Goal: Information Seeking & Learning: Learn about a topic

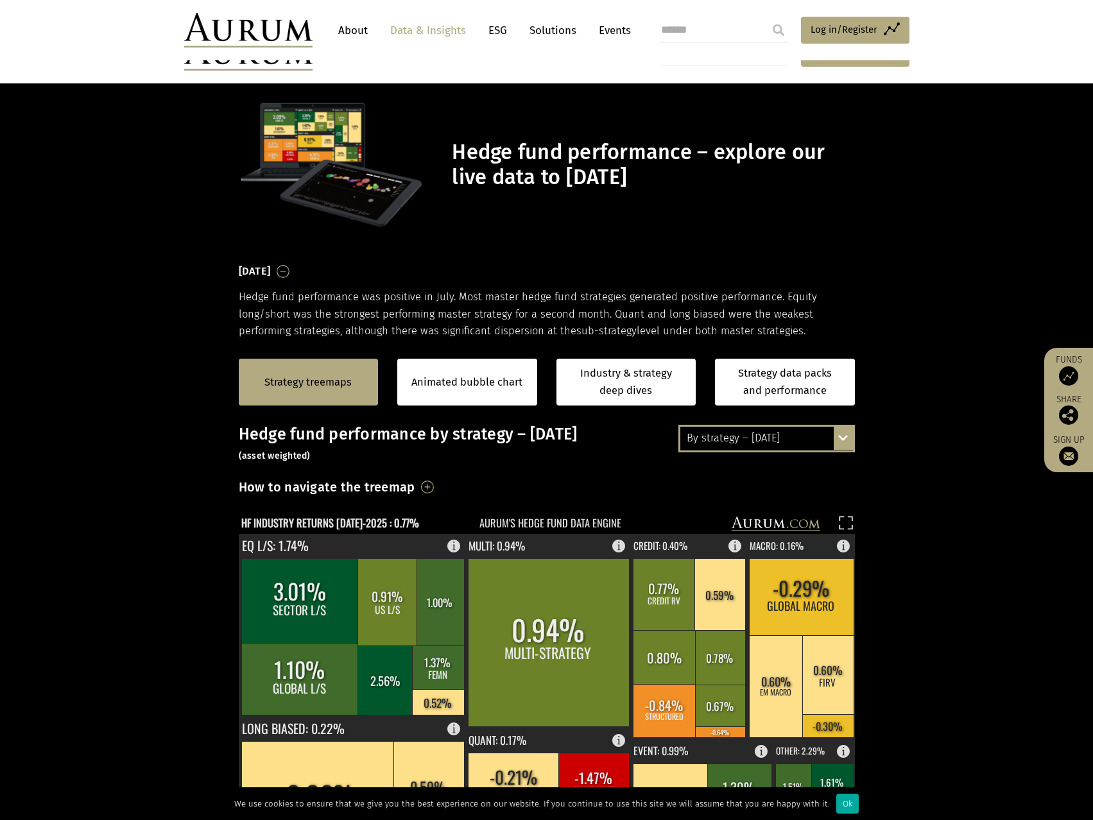
scroll to position [257, 0]
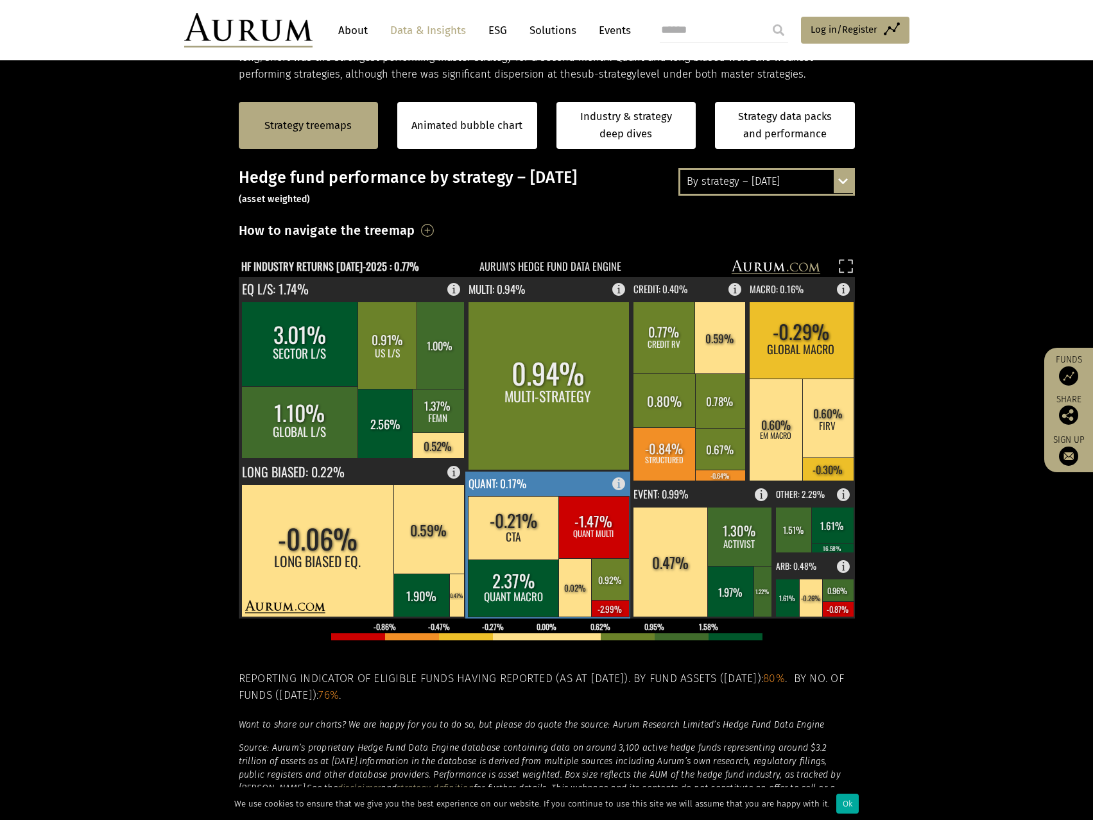
click at [540, 484] on rect at bounding box center [548, 545] width 166 height 147
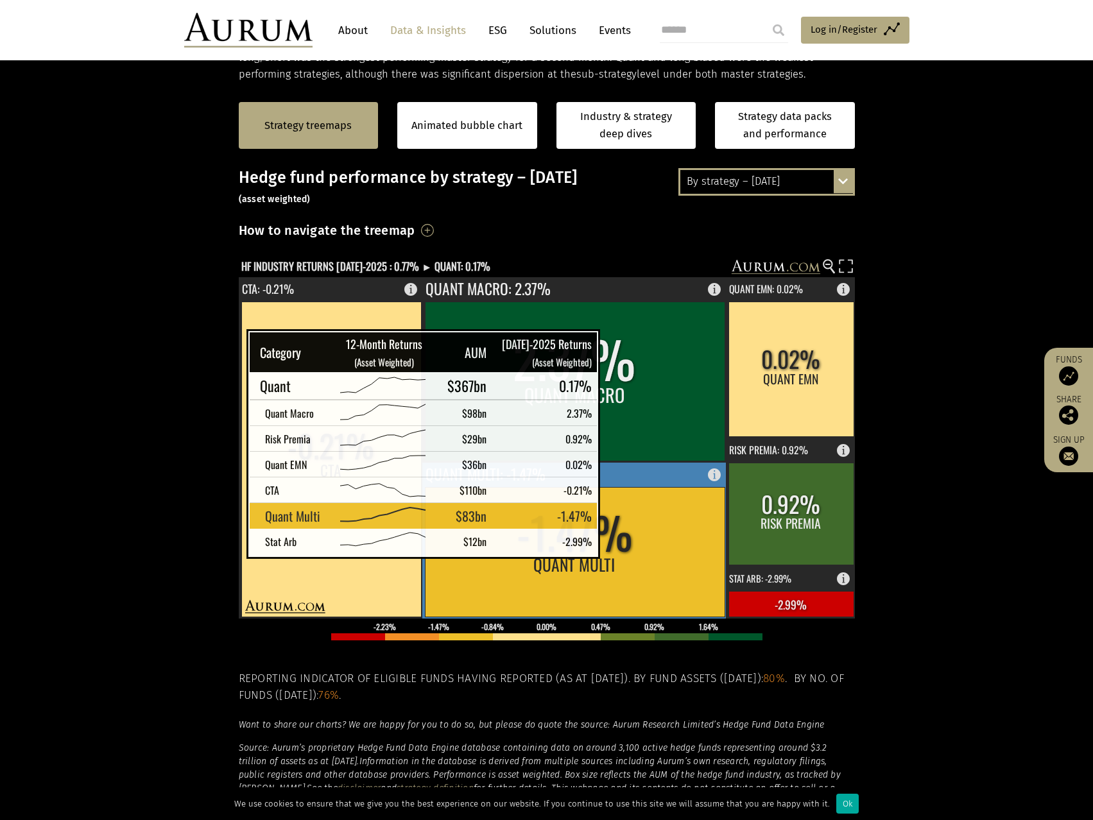
click at [618, 545] on rect at bounding box center [575, 552] width 300 height 130
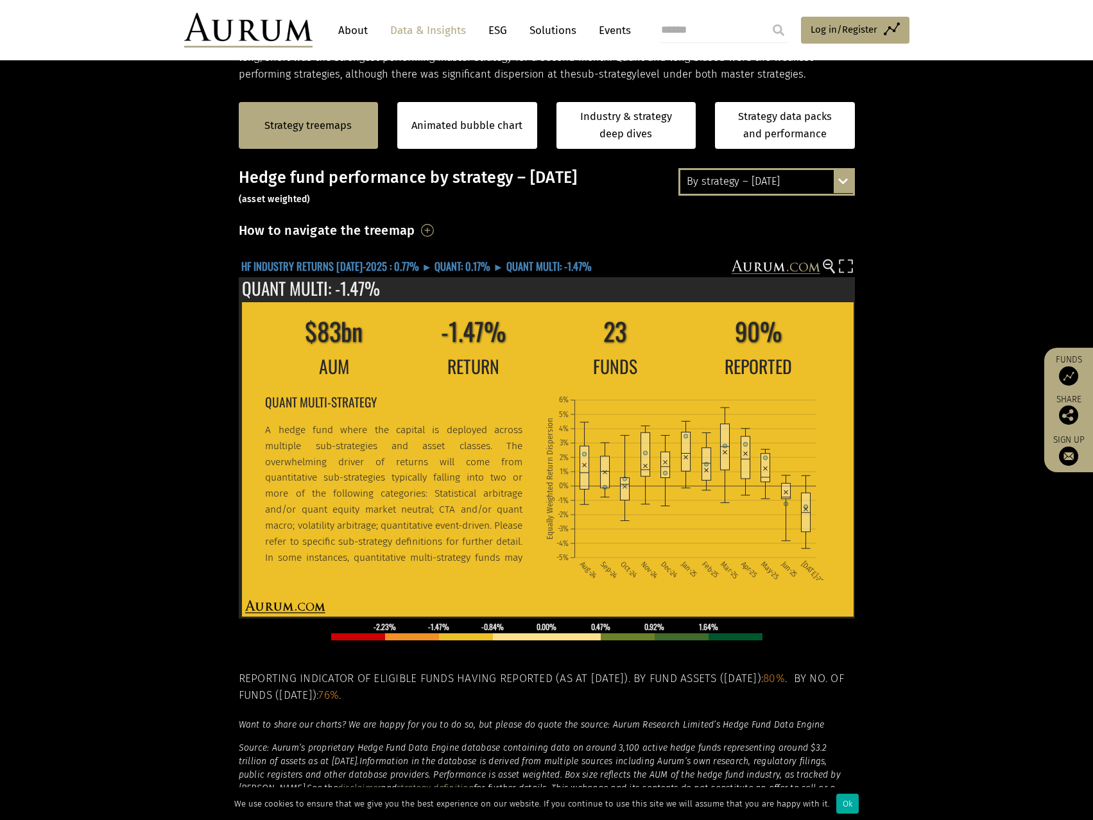
click at [393, 263] on text "HF INDUSTRY RETURNS [DATE]-2025 : 0.77% ► QUANT: 0.17% ► QUANT MULTI: -1.47%" at bounding box center [416, 266] width 350 height 16
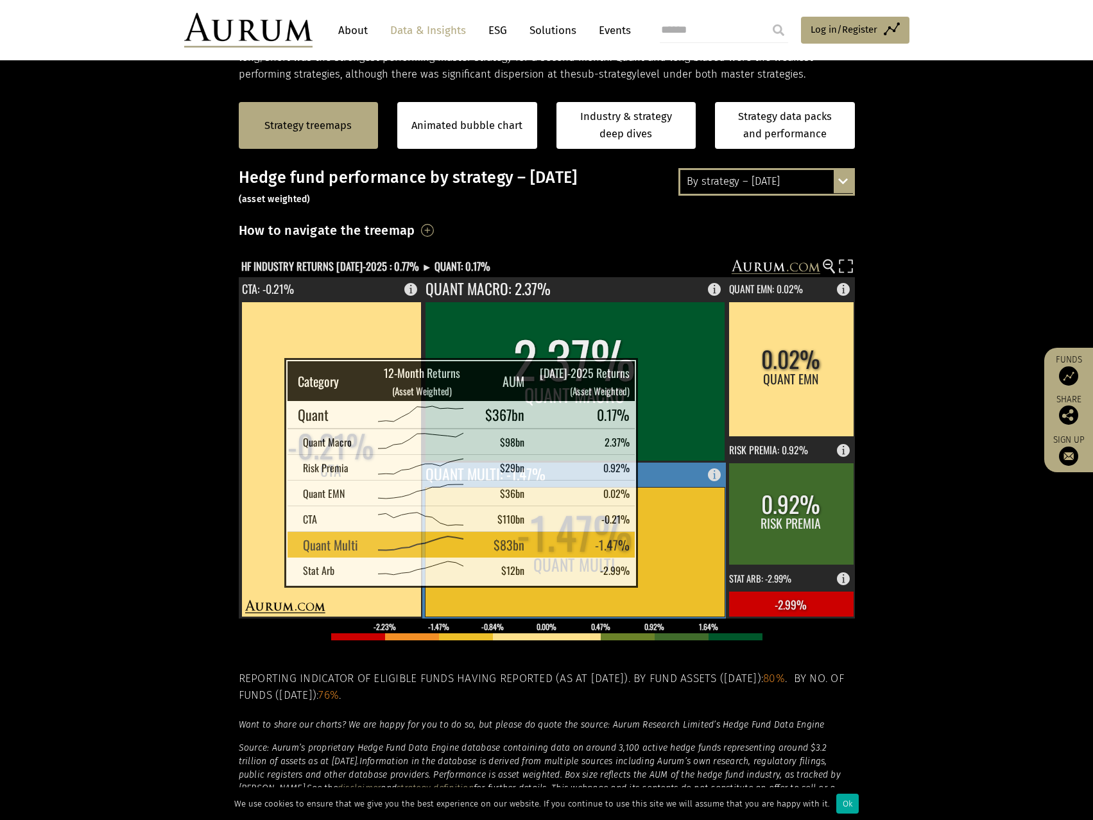
click at [616, 593] on rect at bounding box center [575, 552] width 300 height 130
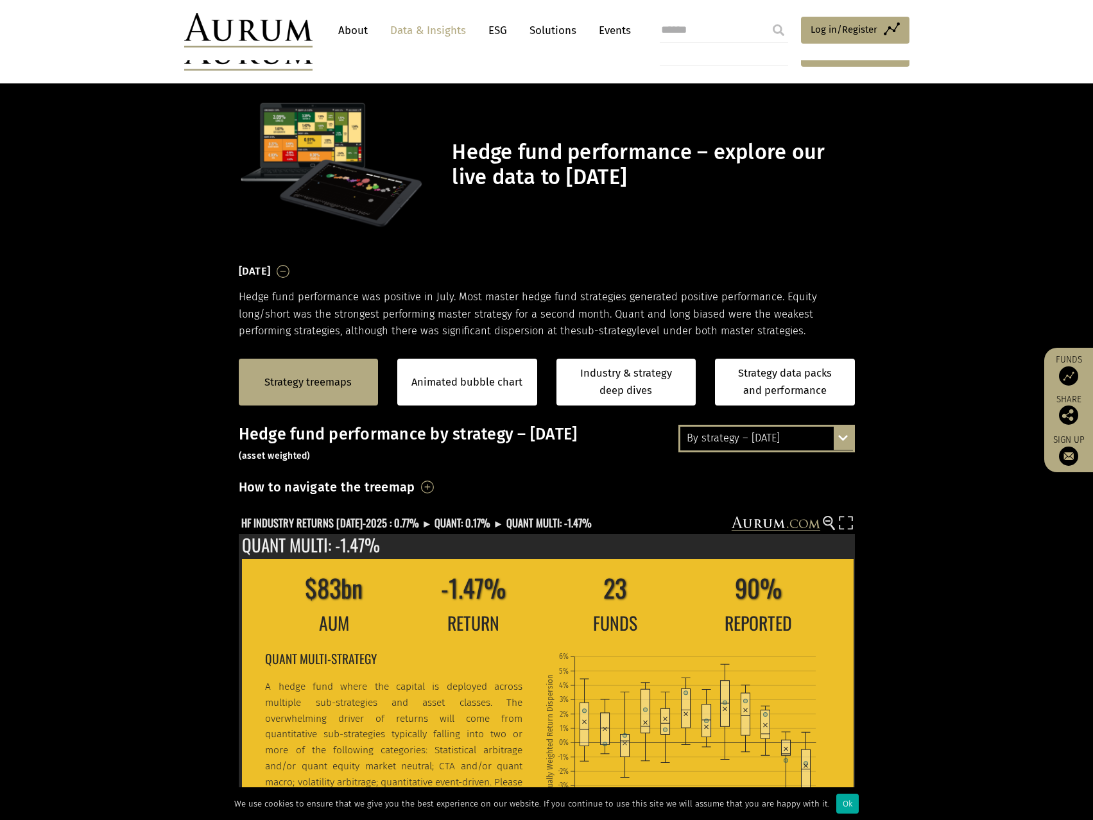
scroll to position [257, 0]
